Goal: Task Accomplishment & Management: Manage account settings

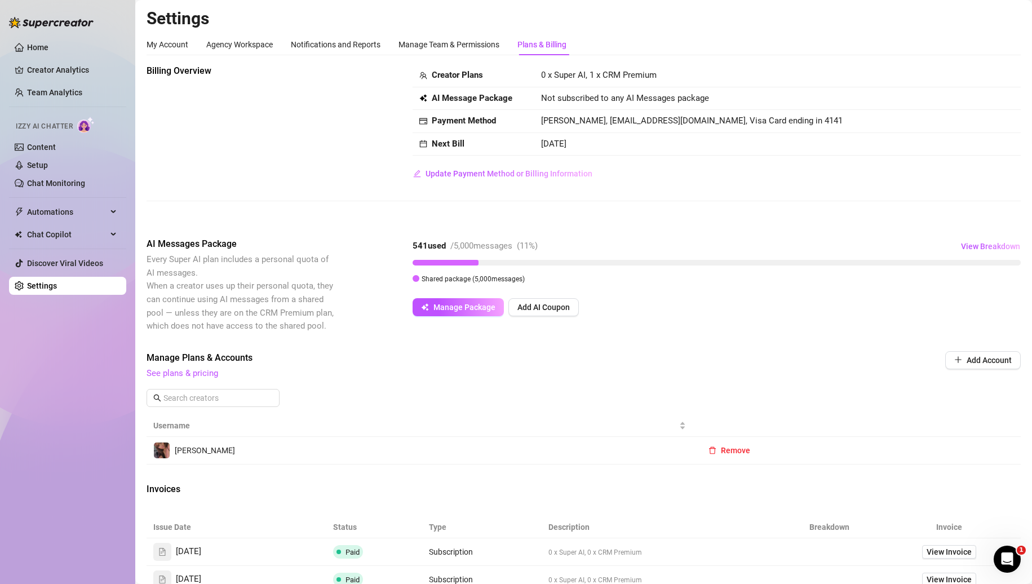
click at [37, 143] on link "Content" at bounding box center [41, 147] width 29 height 9
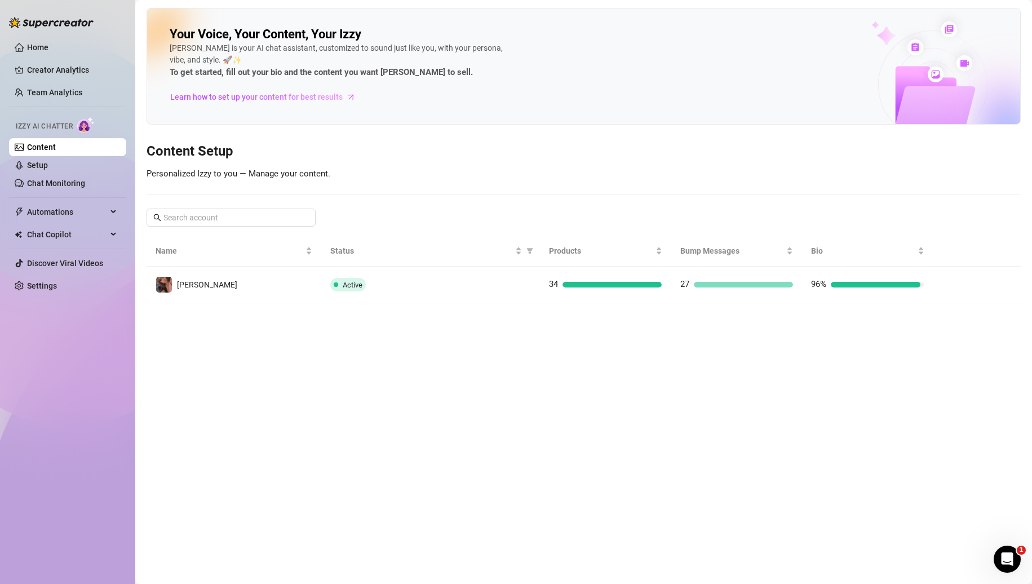
click at [34, 163] on link "Setup" at bounding box center [37, 165] width 21 height 9
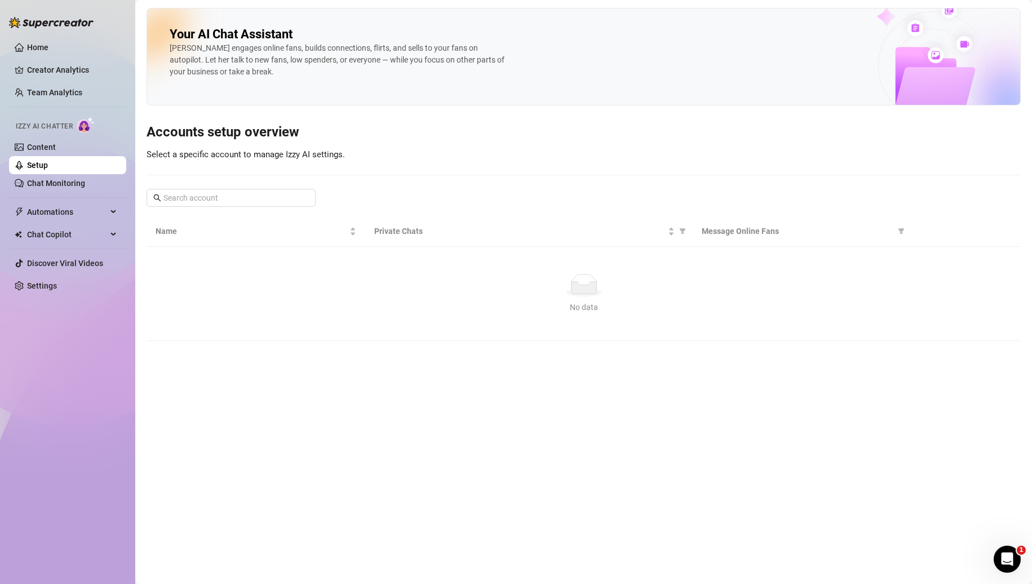
click at [41, 184] on link "Chat Monitoring" at bounding box center [56, 183] width 58 height 9
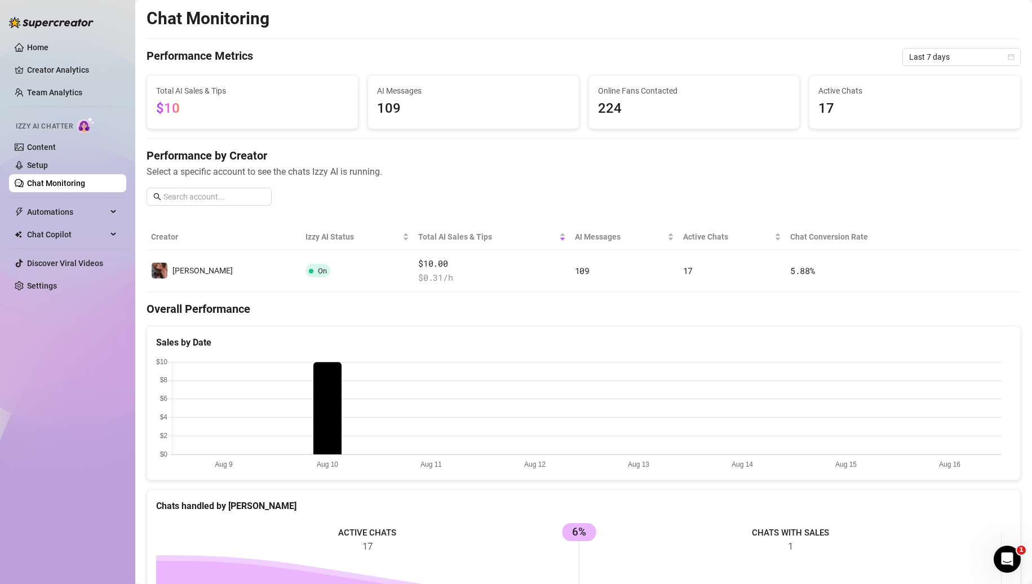
click at [33, 170] on link "Setup" at bounding box center [37, 165] width 21 height 9
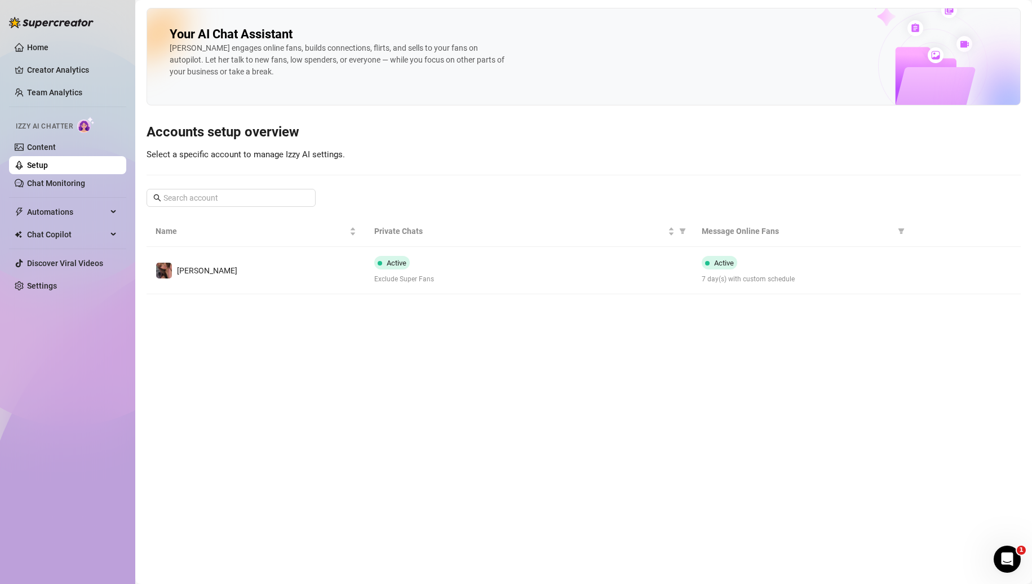
click at [370, 283] on td "Active Exclude Super Fans" at bounding box center [529, 270] width 328 height 47
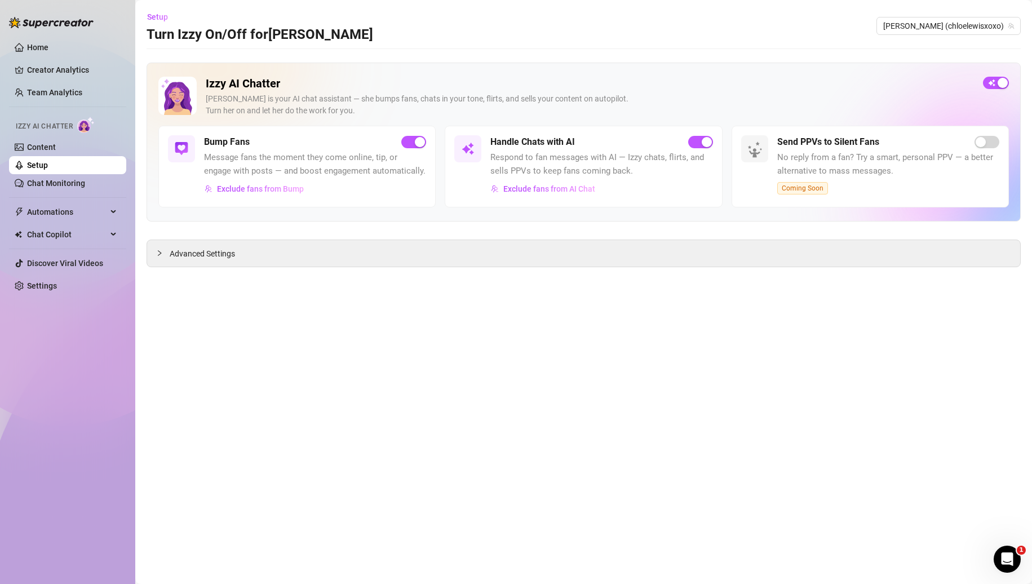
click at [705, 141] on div "button" at bounding box center [707, 142] width 10 height 10
click at [415, 139] on div "button" at bounding box center [420, 142] width 10 height 10
